Goal: Information Seeking & Learning: Learn about a topic

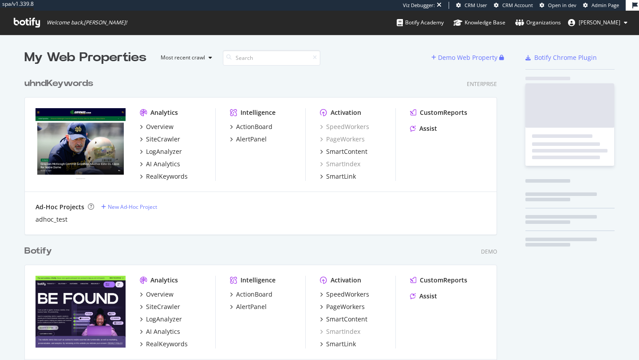
scroll to position [354, 626]
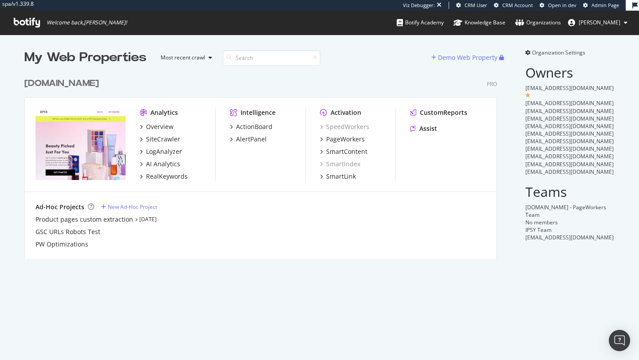
scroll to position [186, 473]
click at [159, 163] on div "AI Analytics" at bounding box center [163, 164] width 34 height 9
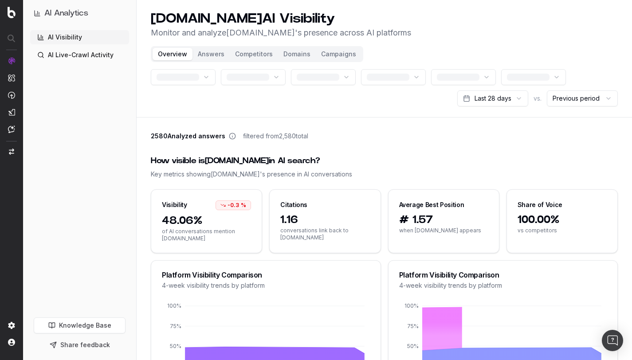
click at [329, 56] on button "Campaigns" at bounding box center [339, 54] width 46 height 12
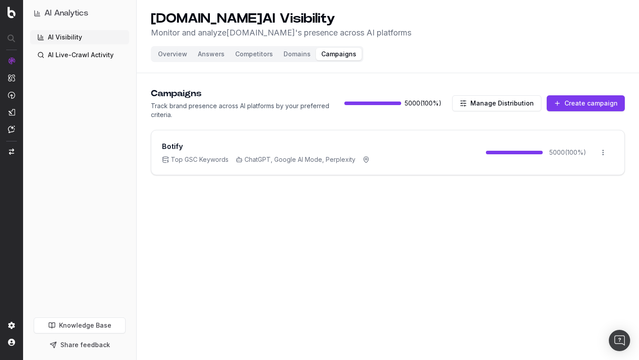
click at [208, 160] on span "Top GSC Keywords" at bounding box center [195, 159] width 67 height 9
click at [224, 161] on span "Top GSC Keywords" at bounding box center [195, 159] width 67 height 9
click at [602, 156] on html "AI Analytics AI Visibility AI Live-Crawl Activity Knowledge Base Share feedback…" at bounding box center [319, 180] width 639 height 360
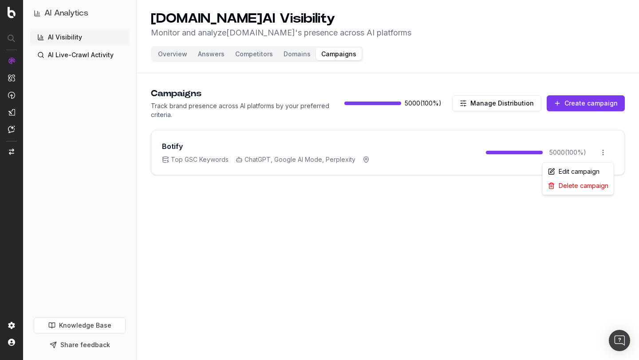
click at [439, 200] on html "AI Analytics AI Visibility AI Live-Crawl Activity Knowledge Base Share feedback…" at bounding box center [319, 180] width 639 height 360
click at [601, 158] on html "AI Analytics AI Visibility AI Live-Crawl Activity Knowledge Base Share feedback…" at bounding box center [319, 180] width 639 height 360
click at [400, 186] on html "AI Analytics AI Visibility AI Live-Crawl Activity Knowledge Base Share feedback…" at bounding box center [319, 180] width 639 height 360
click at [172, 53] on button "Overview" at bounding box center [173, 54] width 40 height 12
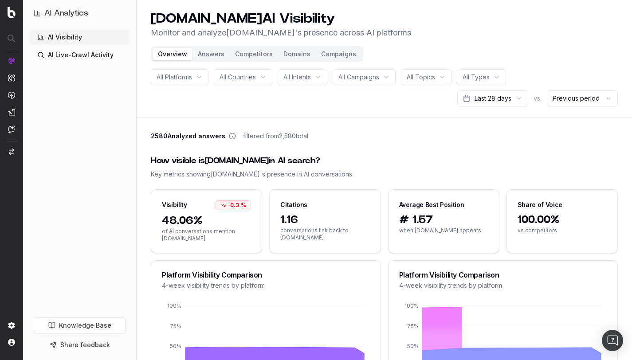
click at [191, 133] on span "2580 Analyzed answers" at bounding box center [188, 136] width 75 height 9
click at [165, 135] on span "2580 Analyzed answers" at bounding box center [188, 136] width 75 height 9
click at [159, 135] on span "2580 Analyzed answers" at bounding box center [188, 136] width 75 height 9
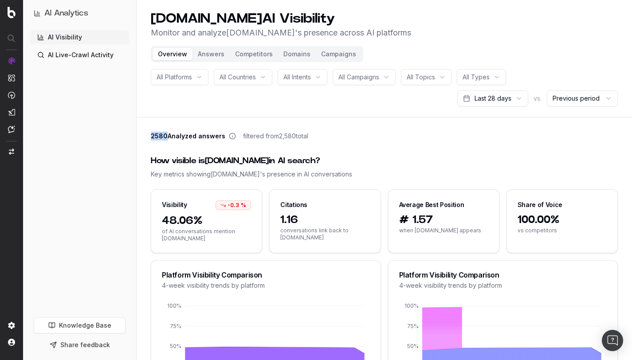
click at [159, 135] on span "2580 Analyzed answers" at bounding box center [188, 136] width 75 height 9
copy span "2580"
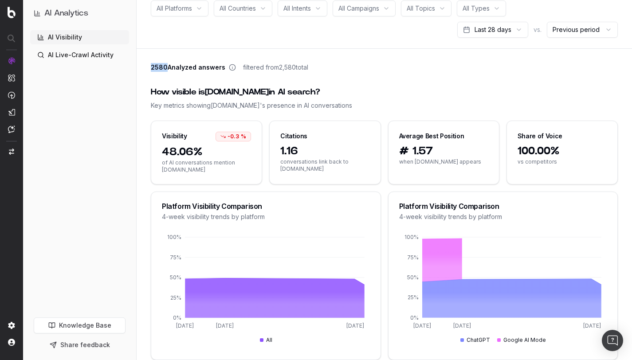
scroll to position [37, 0]
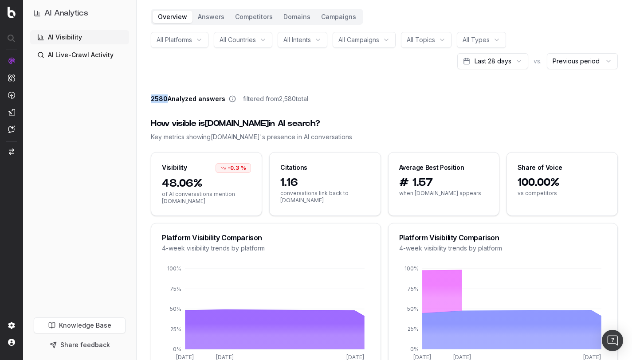
click at [505, 62] on html "AI Analytics AI Visibility AI Live-Crawl Activity Knowledge Base Share feedback…" at bounding box center [316, 143] width 632 height 360
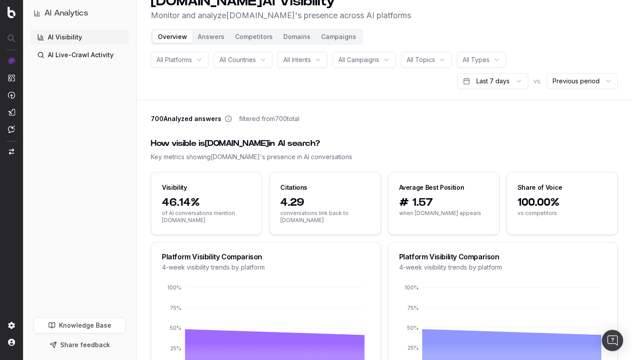
scroll to position [17, 0]
click at [212, 40] on button "Answers" at bounding box center [211, 37] width 37 height 12
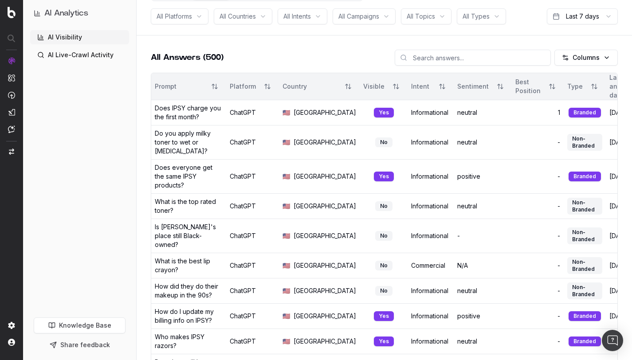
scroll to position [51, 0]
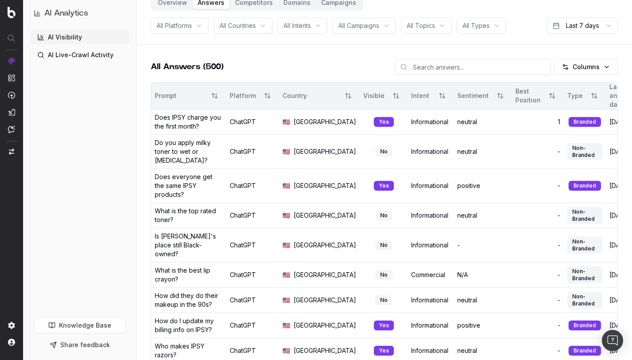
click at [260, 95] on button "Sort" at bounding box center [268, 96] width 16 height 16
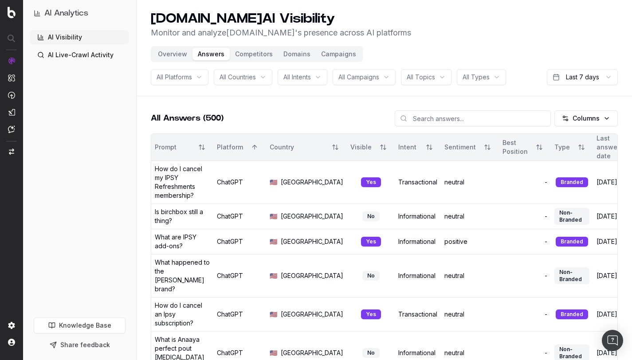
click at [259, 149] on button "Sort" at bounding box center [255, 147] width 16 height 16
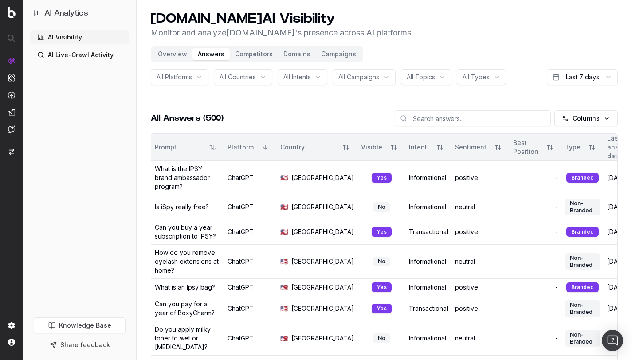
click at [257, 146] on button "Sort" at bounding box center [265, 147] width 16 height 16
